Goal: Information Seeking & Learning: Check status

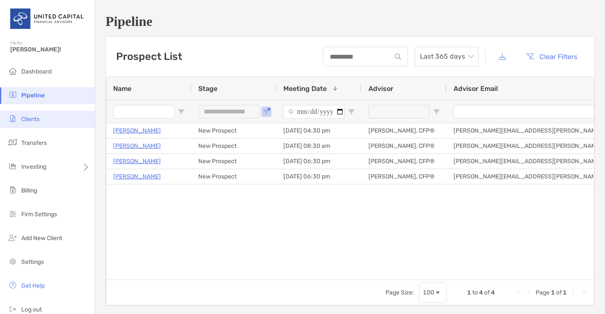
click at [31, 112] on li "Clients" at bounding box center [47, 119] width 95 height 17
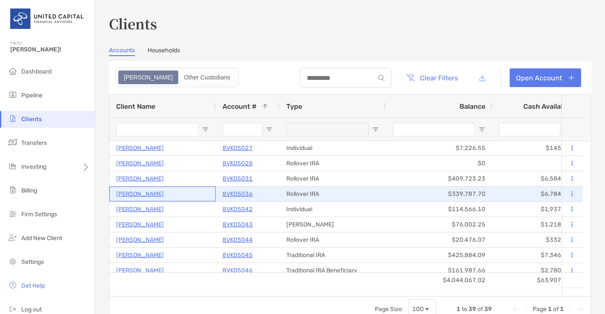
click at [137, 190] on p "[PERSON_NAME]" at bounding box center [140, 194] width 48 height 11
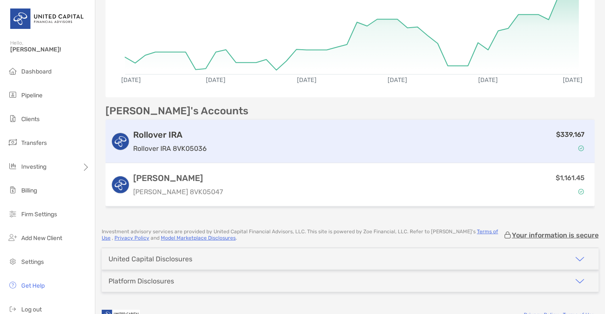
click at [224, 146] on div "$339,167" at bounding box center [400, 141] width 380 height 25
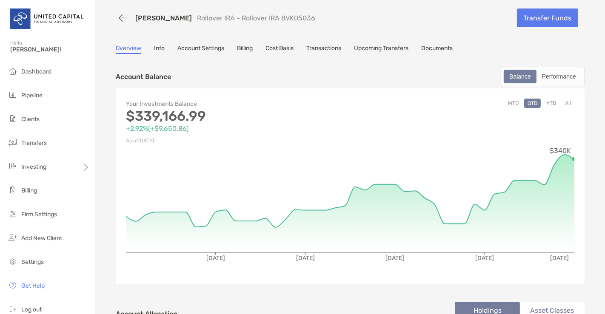
click at [551, 101] on button "YTD" at bounding box center [551, 103] width 17 height 9
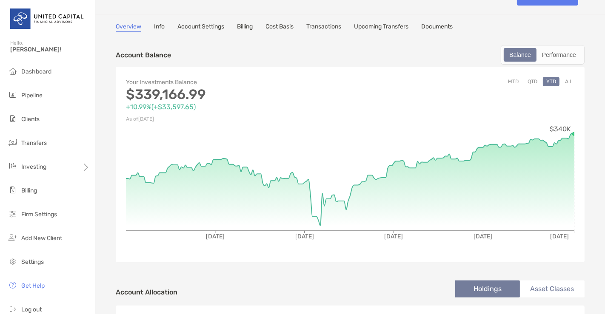
click at [562, 85] on button "All" at bounding box center [568, 81] width 13 height 9
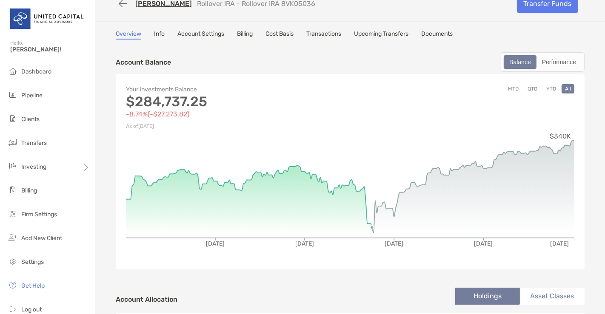
scroll to position [16, 0]
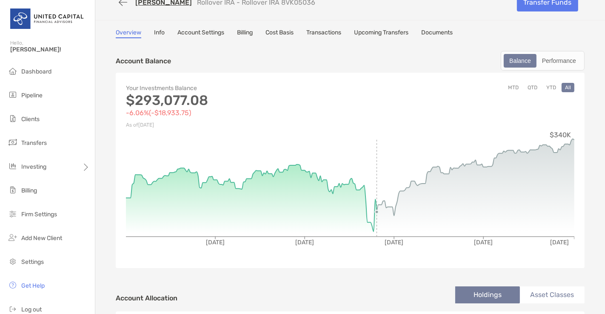
click at [373, 190] on icon "[DATE] [DATE] [DATE] [DATE] [DATE] $340K" at bounding box center [350, 195] width 449 height 128
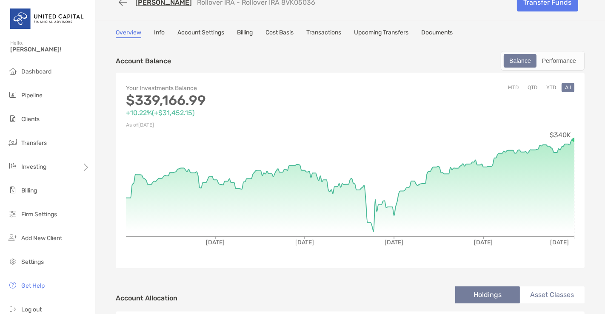
click at [326, 34] on link "Transactions" at bounding box center [323, 33] width 35 height 9
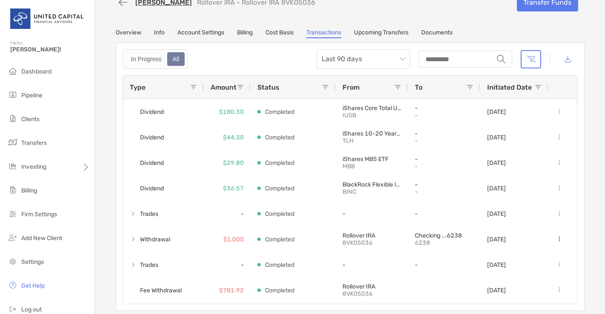
click at [141, 2] on link "[PERSON_NAME]" at bounding box center [163, 2] width 57 height 8
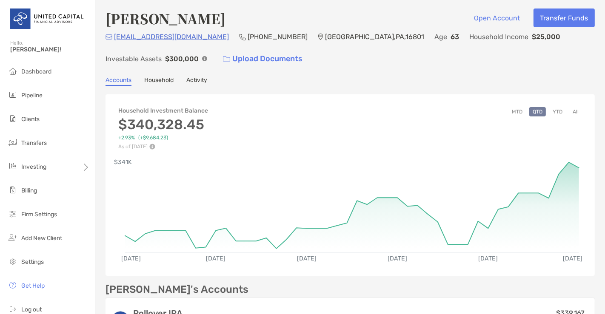
scroll to position [2, 0]
click at [557, 109] on button "YTD" at bounding box center [557, 111] width 17 height 9
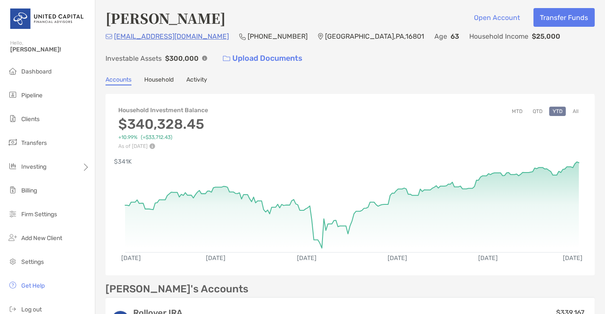
click at [150, 76] on link "Household" at bounding box center [158, 80] width 29 height 9
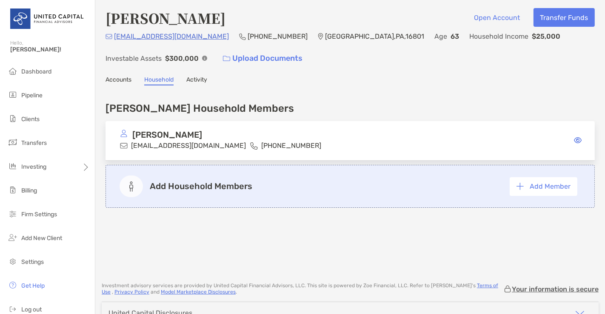
click at [194, 76] on link "Activity" at bounding box center [196, 80] width 21 height 9
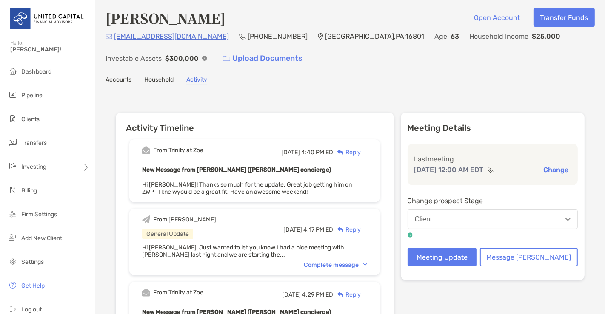
click at [126, 80] on link "Accounts" at bounding box center [119, 80] width 26 height 9
